Goal: Task Accomplishment & Management: Complete application form

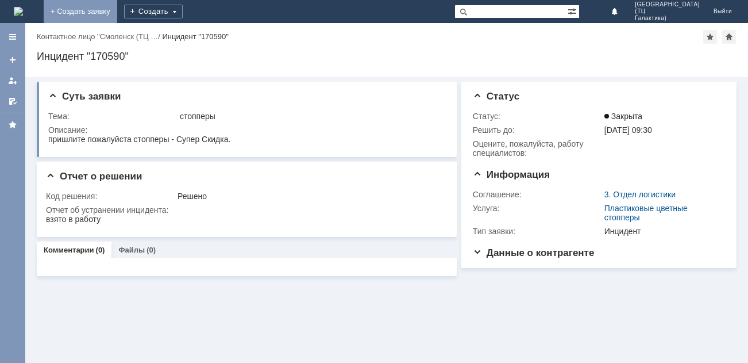
click at [117, 10] on link "+ Создать заявку" at bounding box center [81, 11] width 74 height 23
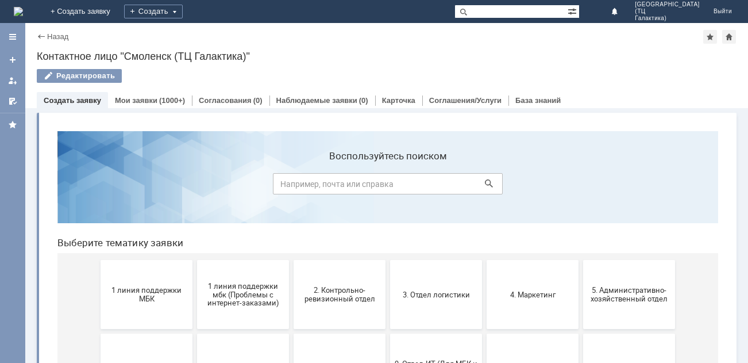
click at [152, 282] on button "1 линия поддержки МБК" at bounding box center [147, 294] width 92 height 69
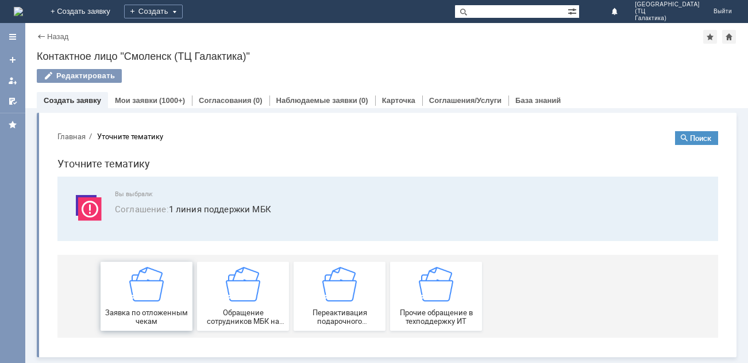
click at [163, 280] on img at bounding box center [146, 284] width 34 height 34
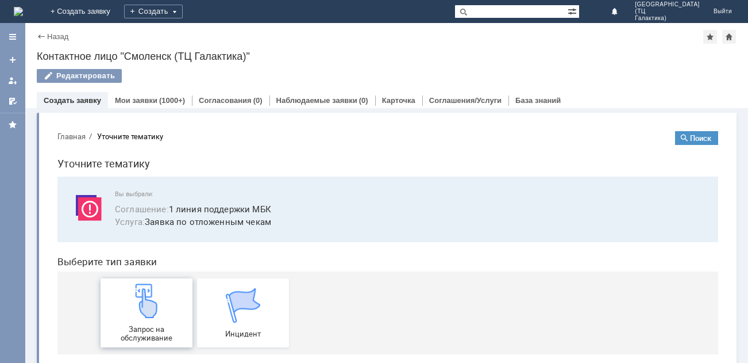
click at [156, 294] on img at bounding box center [146, 300] width 34 height 34
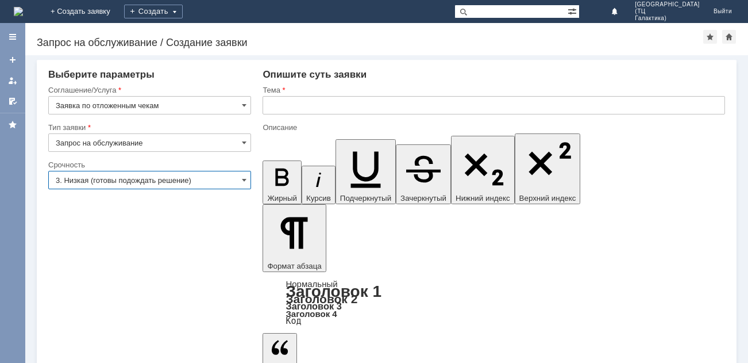
click at [248, 177] on input "3. Низкая (готовы подождать решение)" at bounding box center [149, 180] width 203 height 18
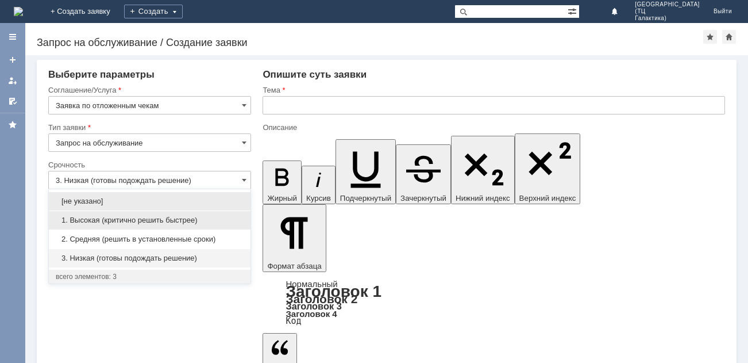
click at [159, 219] on span "1. Высокая (критично решить быстрее)" at bounding box center [150, 219] width 188 height 9
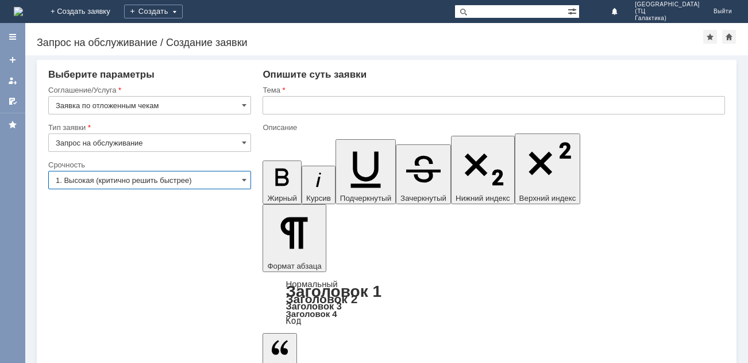
type input "1. Высокая (критично решить быстрее)"
click at [275, 105] on input "text" at bounding box center [494, 105] width 463 height 18
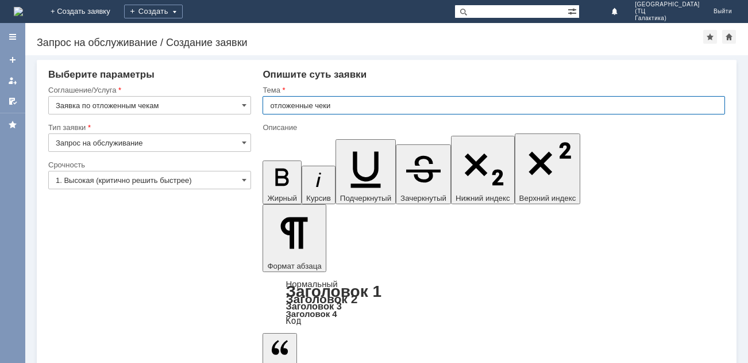
type input "отложенные чеки"
